Goal: Task Accomplishment & Management: Manage account settings

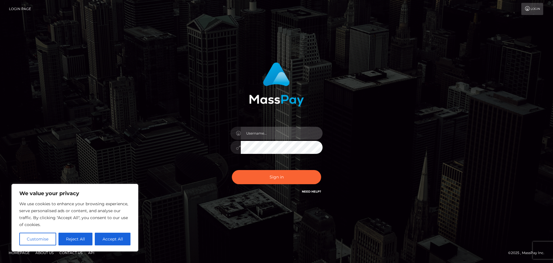
click at [258, 136] on input "text" at bounding box center [282, 133] width 82 height 13
click at [125, 237] on button "Accept All" at bounding box center [113, 238] width 36 height 13
checkbox input "true"
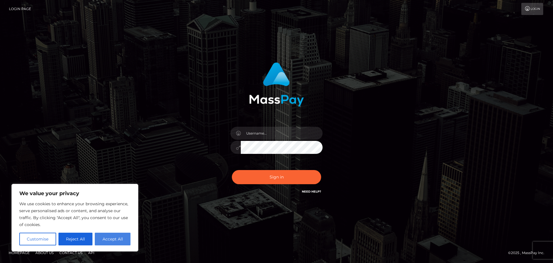
checkbox input "true"
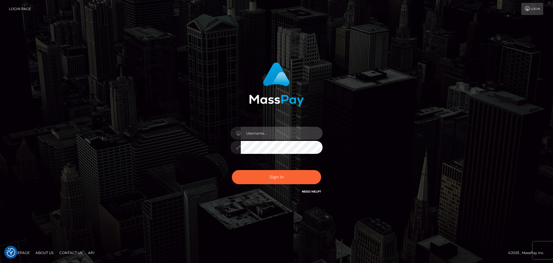
click at [282, 131] on input "text" at bounding box center [282, 133] width 82 height 13
type input "[EMAIL_ADDRESS][DOMAIN_NAME]"
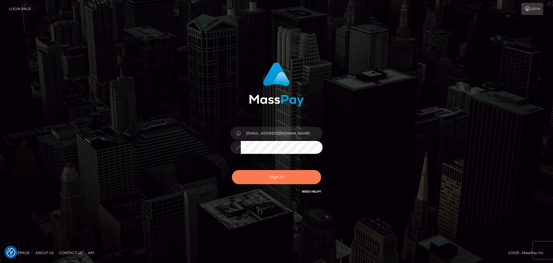
drag, startPoint x: 261, startPoint y: 178, endPoint x: 212, endPoint y: 171, distance: 49.1
click at [261, 178] on button "Sign in" at bounding box center [276, 177] width 89 height 14
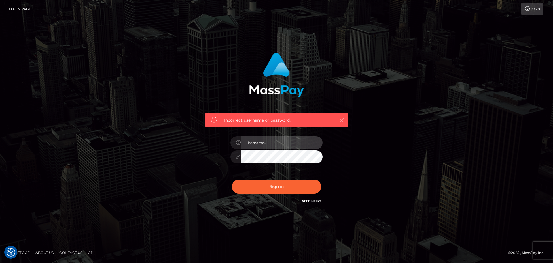
click at [260, 141] on input "text" at bounding box center [282, 142] width 82 height 13
click at [225, 174] on div "Incorrect username or password." at bounding box center [276, 128] width 151 height 160
click at [310, 199] on link "Need Help?" at bounding box center [311, 201] width 19 height 4
click at [151, 157] on div "Incorrect username or password." at bounding box center [276, 131] width 329 height 166
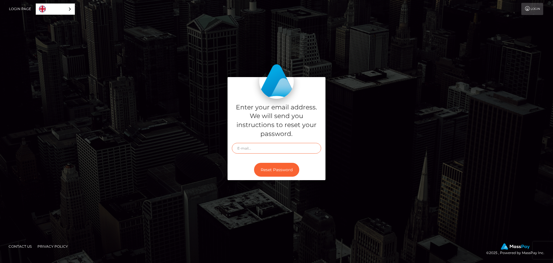
click at [277, 146] on input "text" at bounding box center [276, 148] width 89 height 11
type input "[EMAIL_ADDRESS][DOMAIN_NAME]"
click at [282, 171] on button "Reset Password" at bounding box center [276, 170] width 45 height 14
